Goal: Task Accomplishment & Management: Manage account settings

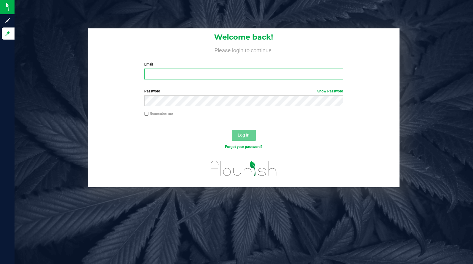
type input "[PERSON_NAME][EMAIL_ADDRESS][DOMAIN_NAME]"
click at [241, 132] on button "Log In" at bounding box center [244, 135] width 24 height 11
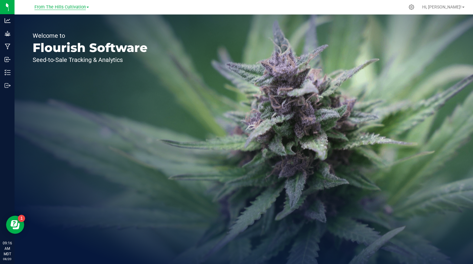
click at [85, 7] on span "From The Hills Cultivation" at bounding box center [59, 7] width 51 height 5
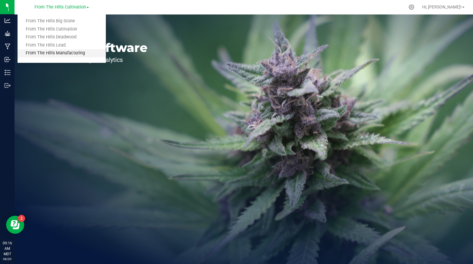
click at [68, 53] on link "From The Hills Manufacturing" at bounding box center [62, 53] width 88 height 8
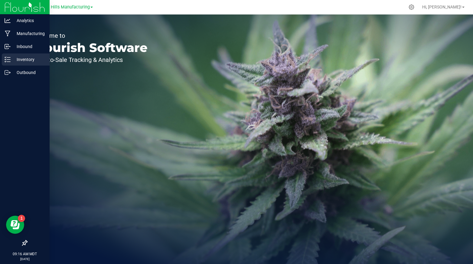
click at [21, 59] on p "Inventory" at bounding box center [29, 59] width 36 height 7
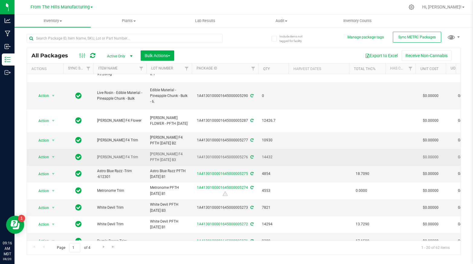
scroll to position [77, 0]
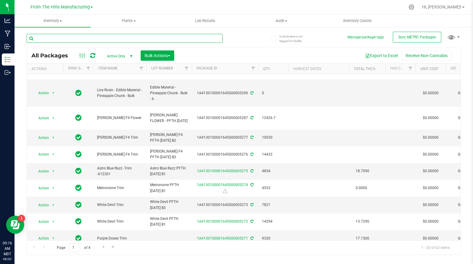
click at [130, 38] on input "text" at bounding box center [125, 38] width 196 height 9
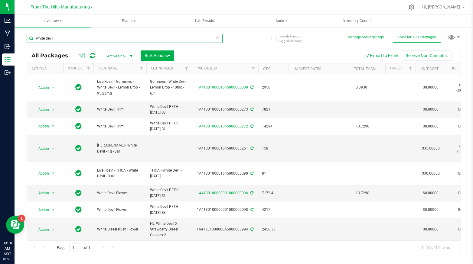
type input "white devil"
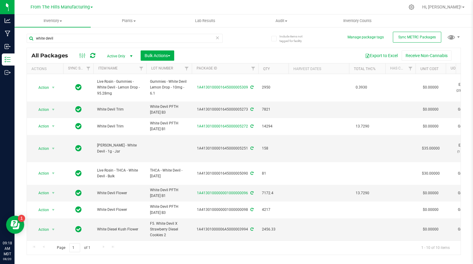
click at [219, 35] on icon at bounding box center [217, 37] width 4 height 7
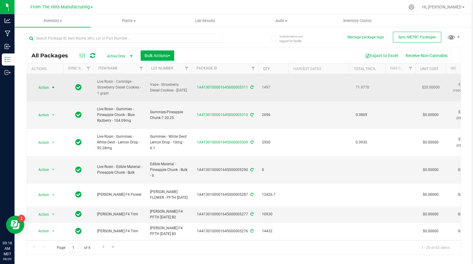
click at [54, 86] on span "select" at bounding box center [53, 87] width 5 height 5
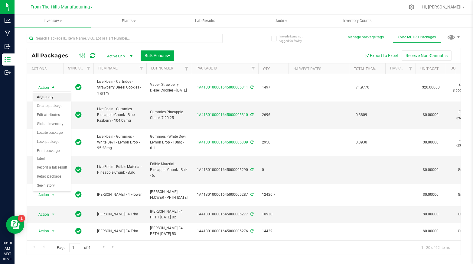
click at [56, 97] on li "Adjust qty" at bounding box center [51, 97] width 37 height 9
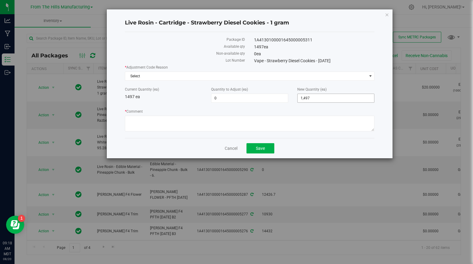
click at [310, 95] on input "1,497" at bounding box center [336, 98] width 77 height 8
click at [310, 95] on input "1497" at bounding box center [336, 98] width 77 height 8
type input "1501"
type input "4"
type input "1,501"
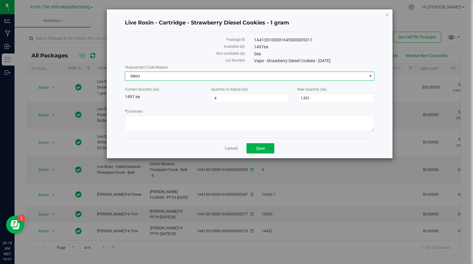
click at [352, 76] on span "Select" at bounding box center [245, 76] width 241 height 8
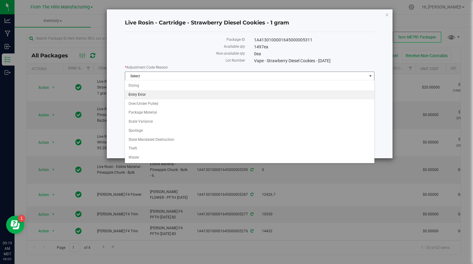
click at [160, 92] on li "Entry Error" at bounding box center [249, 94] width 249 height 9
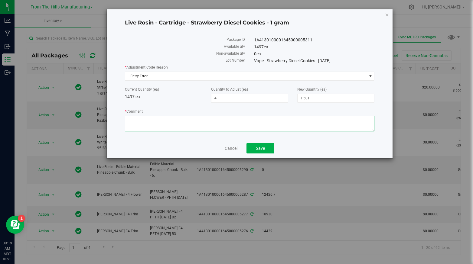
click at [137, 118] on textarea "* Comment" at bounding box center [249, 124] width 249 height 16
type textarea "miscounted final count."
click at [259, 146] on span "Save" at bounding box center [260, 148] width 9 height 5
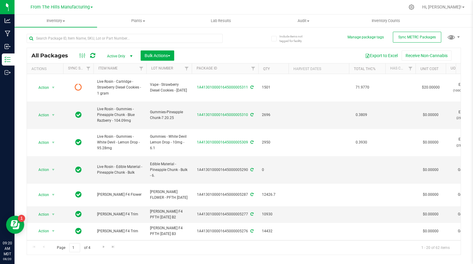
click at [94, 54] on icon at bounding box center [92, 56] width 5 height 6
type input "[DATE]"
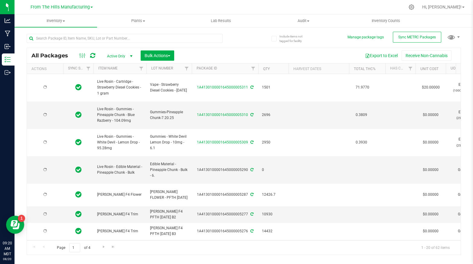
type input "[DATE]"
